Goal: Task Accomplishment & Management: Complete application form

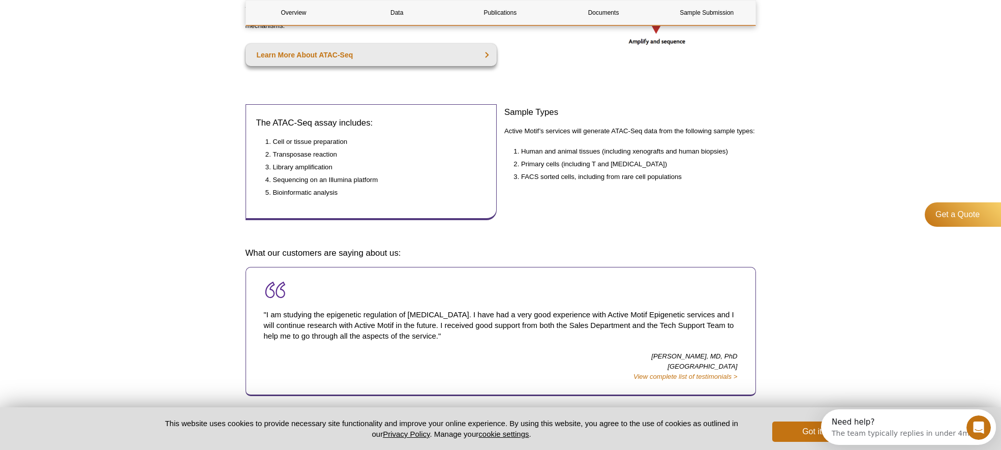
scroll to position [404, 0]
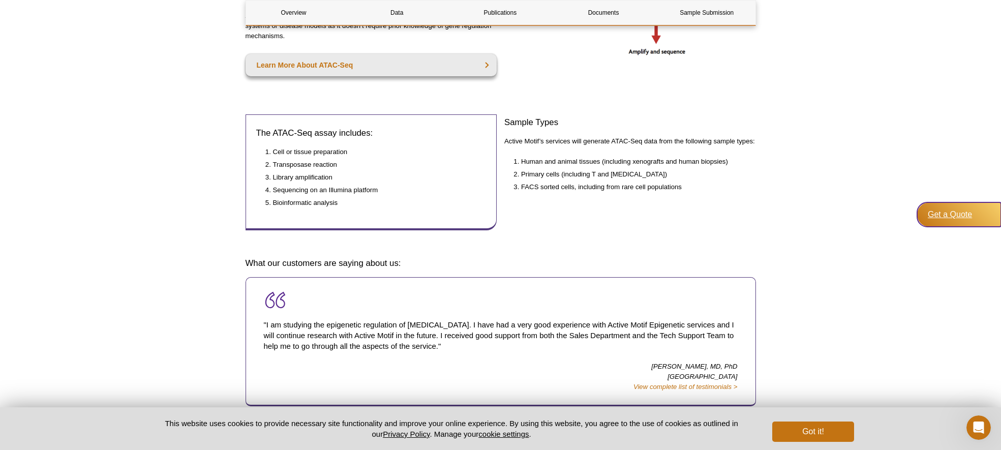
click at [959, 219] on div "Get a Quote" at bounding box center [959, 214] width 84 height 24
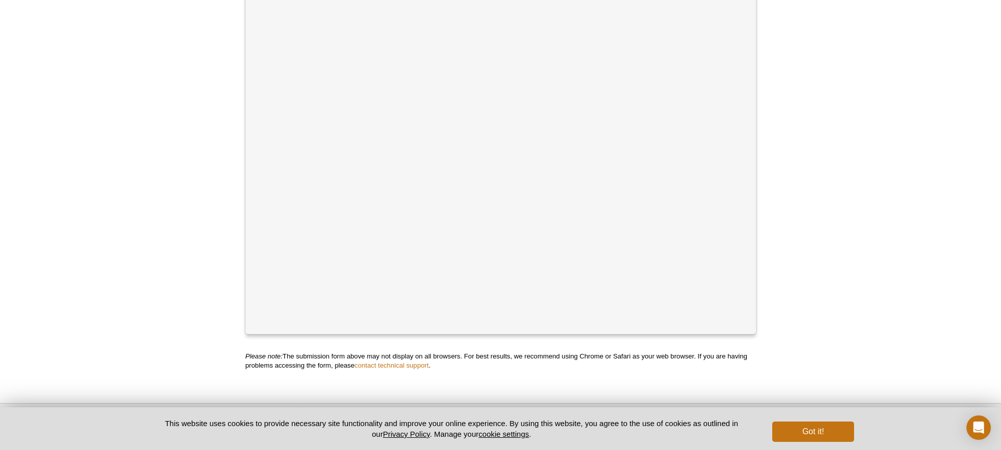
scroll to position [116, 0]
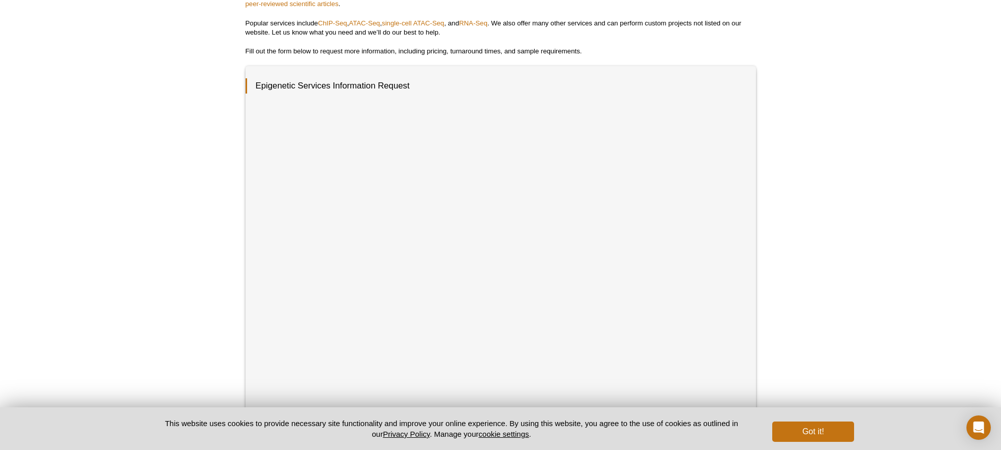
click at [811, 273] on div "Active Motif Logo Enabling Epigenetics Research 0 Search Skip to content Active…" at bounding box center [500, 295] width 1001 height 823
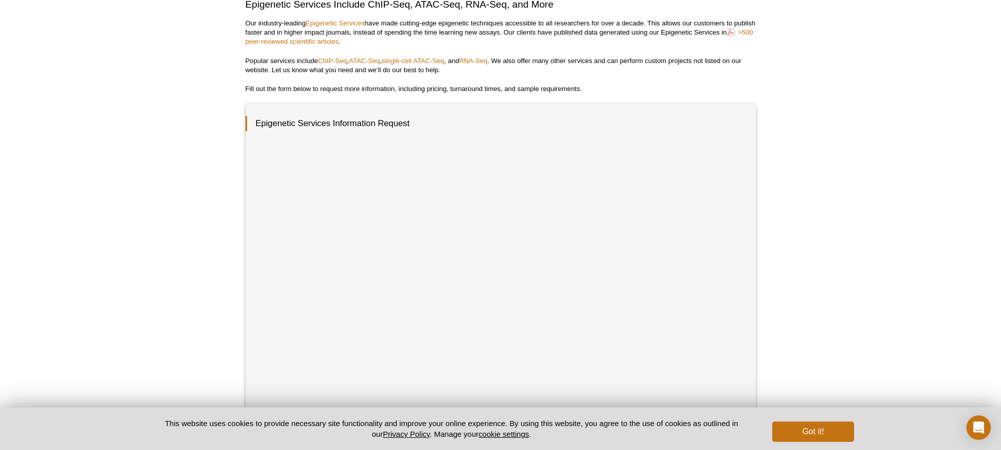
scroll to position [0, 0]
